Goal: Navigation & Orientation: Find specific page/section

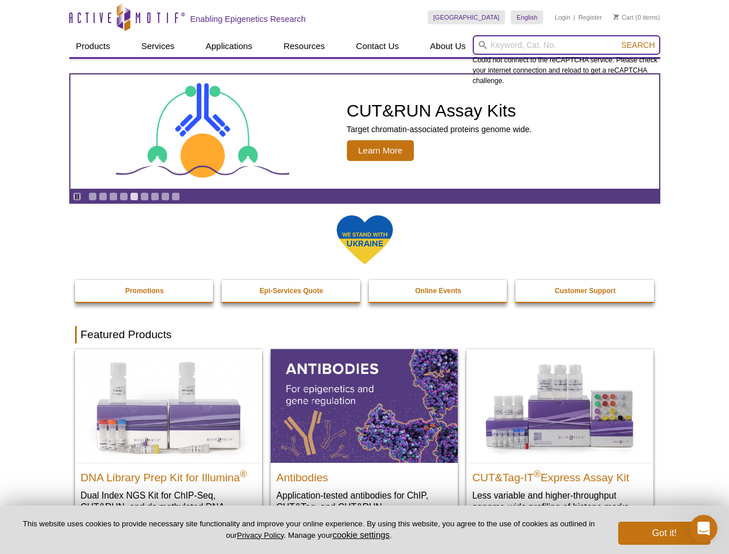
click at [567, 45] on input "search" at bounding box center [567, 45] width 188 height 20
click at [638, 45] on span "Search" at bounding box center [638, 44] width 34 height 9
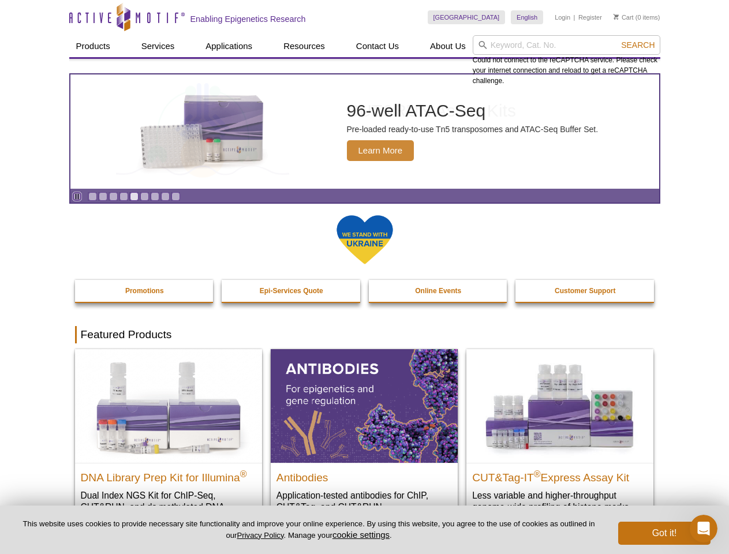
click at [77, 196] on icon "Pause" at bounding box center [77, 197] width 8 height 8
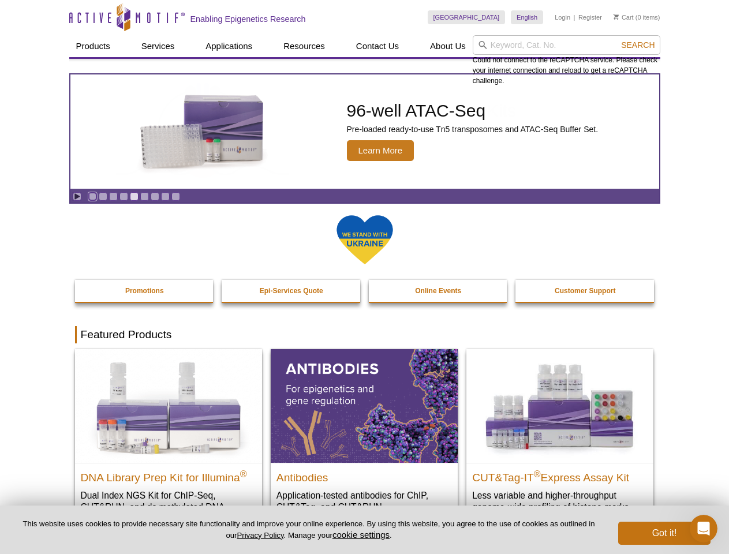
click at [92, 196] on link "Go to slide 1" at bounding box center [92, 196] width 9 height 9
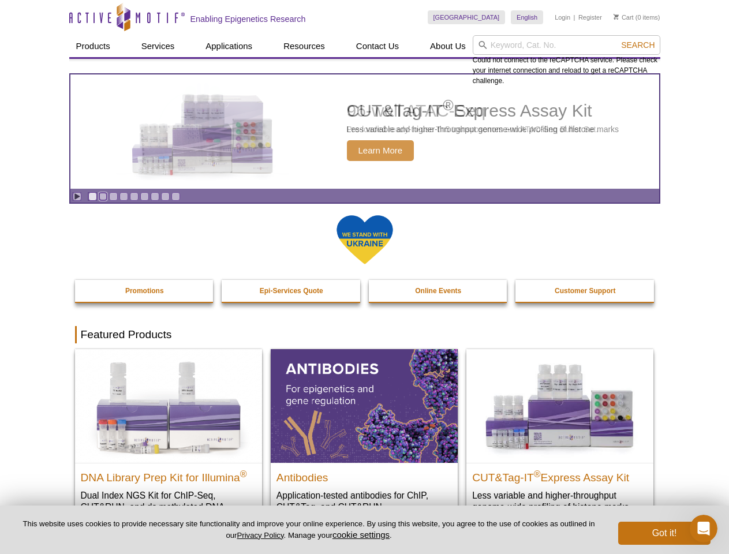
click at [103, 196] on link "Go to slide 2" at bounding box center [103, 196] width 9 height 9
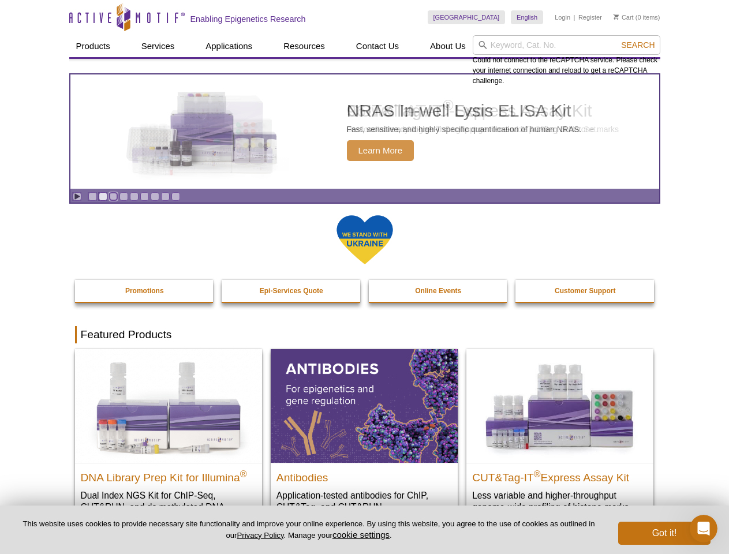
click at [113, 196] on link "Go to slide 3" at bounding box center [113, 196] width 9 height 9
